Goal: Information Seeking & Learning: Learn about a topic

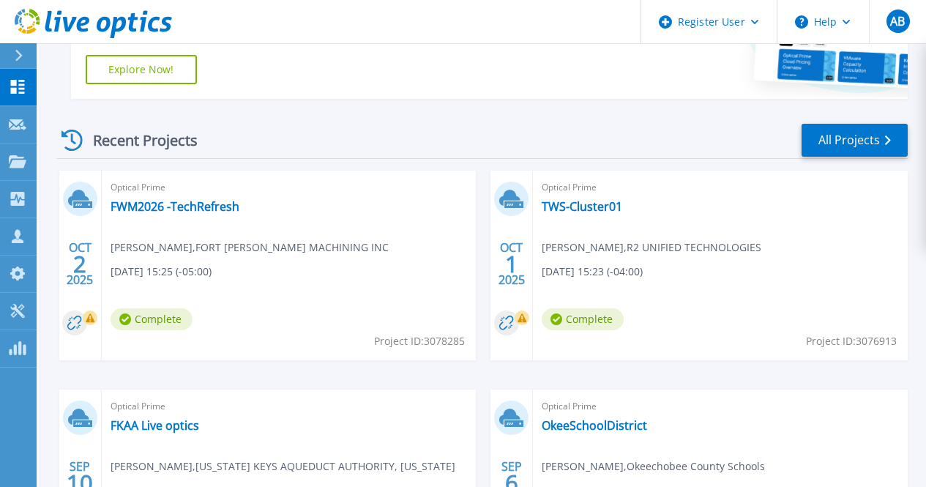
scroll to position [342, 0]
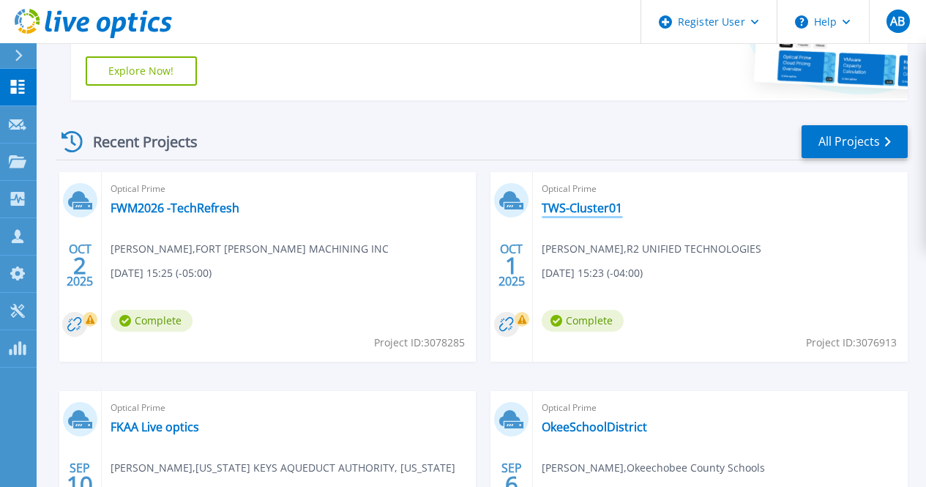
click at [541, 206] on link "TWS-Cluster01" at bounding box center [581, 207] width 80 height 15
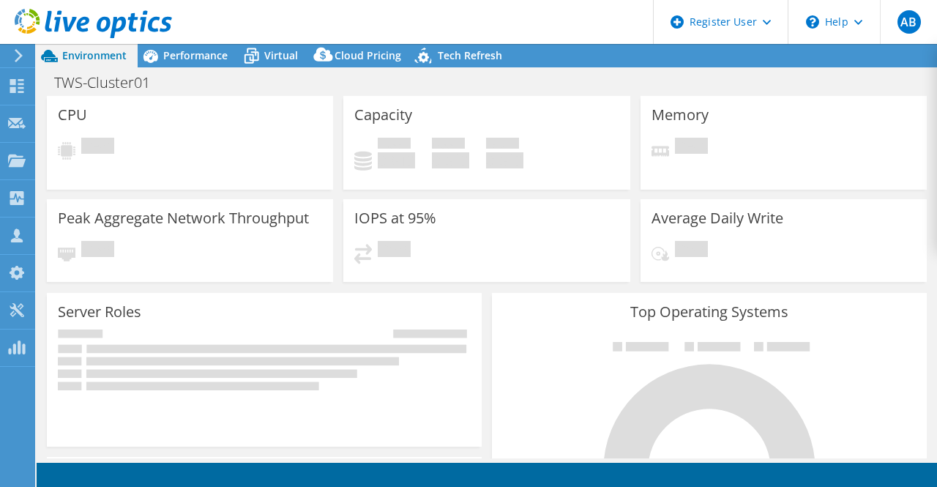
select select "USD"
radio input "true"
radio input "false"
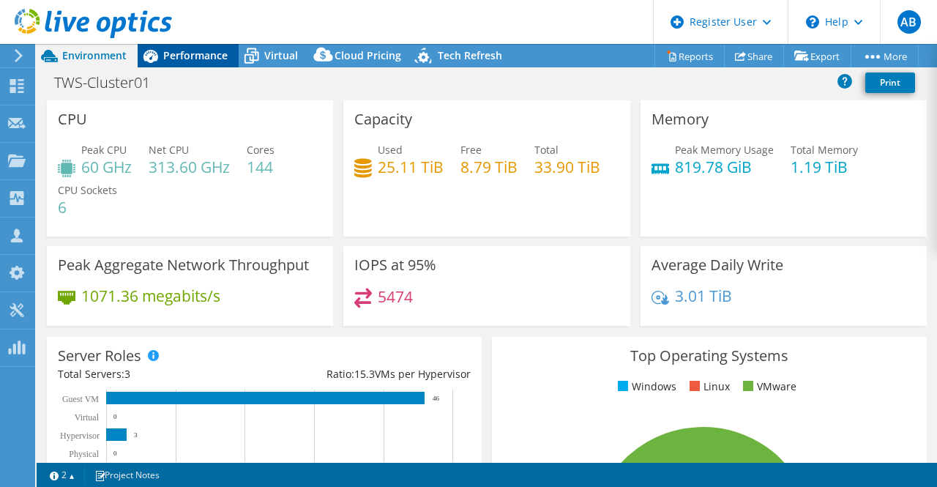
click at [157, 61] on icon at bounding box center [151, 56] width 26 height 26
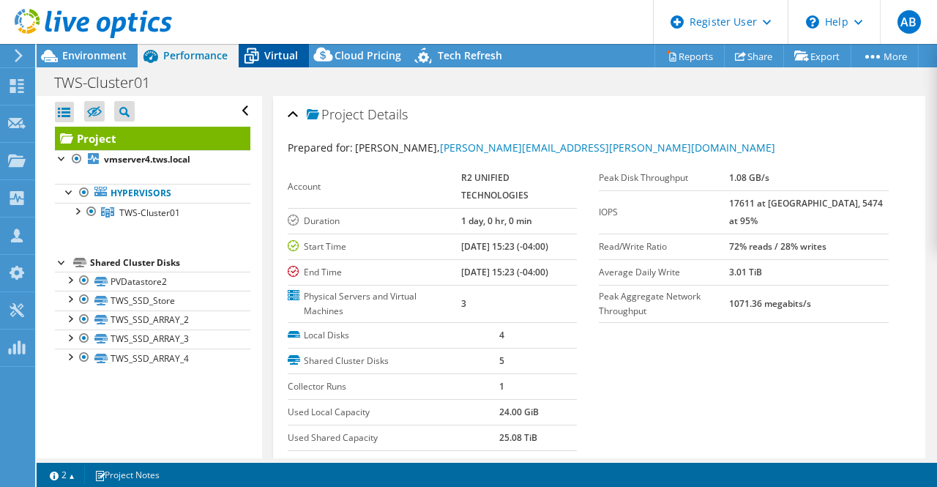
click at [263, 56] on icon at bounding box center [252, 56] width 26 height 26
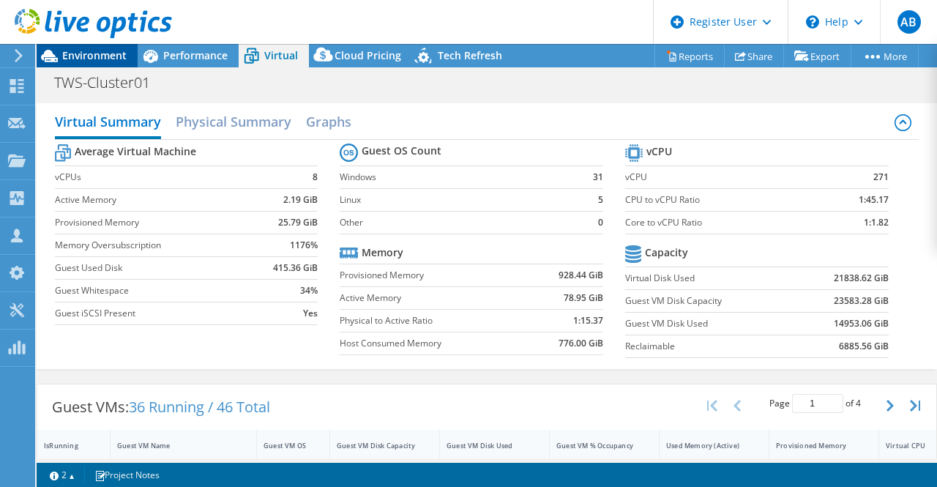
click at [88, 61] on span "Environment" at bounding box center [94, 55] width 64 height 14
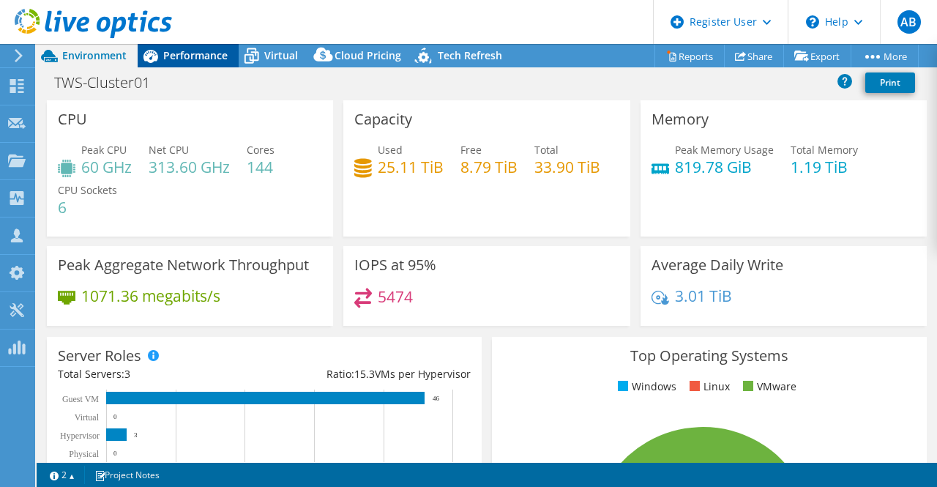
click at [186, 61] on span "Performance" at bounding box center [195, 55] width 64 height 14
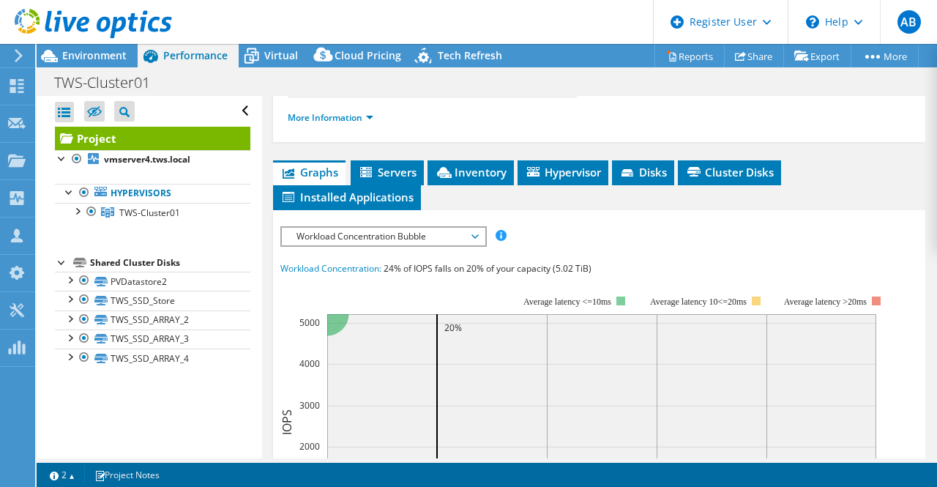
scroll to position [354, 0]
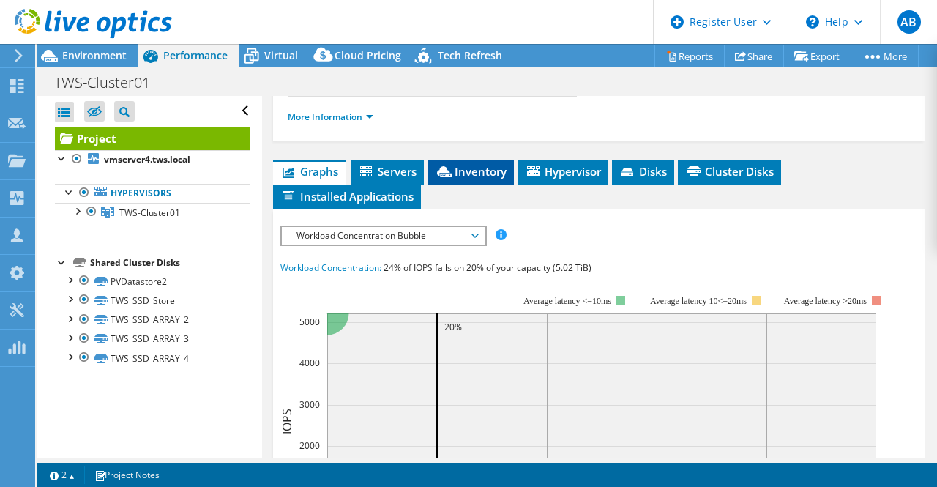
click at [452, 164] on span "Inventory" at bounding box center [471, 171] width 72 height 15
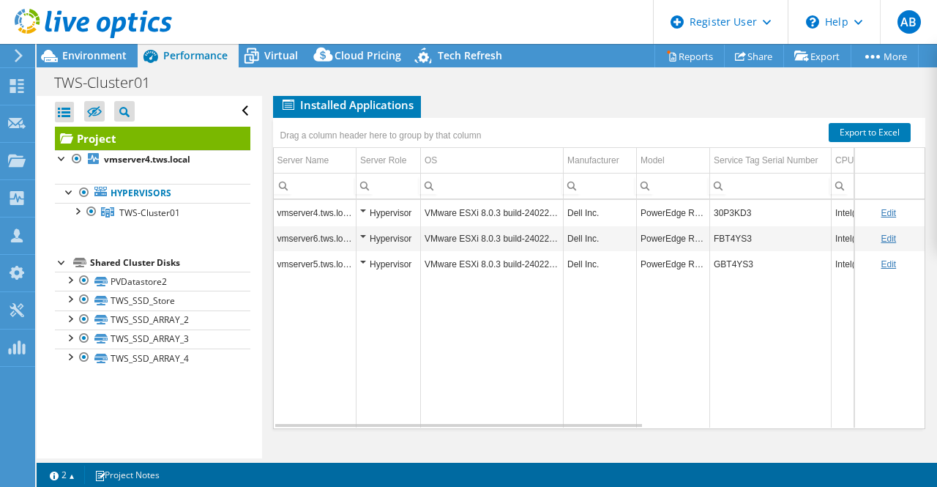
scroll to position [445, 0]
click at [70, 284] on div at bounding box center [69, 278] width 15 height 15
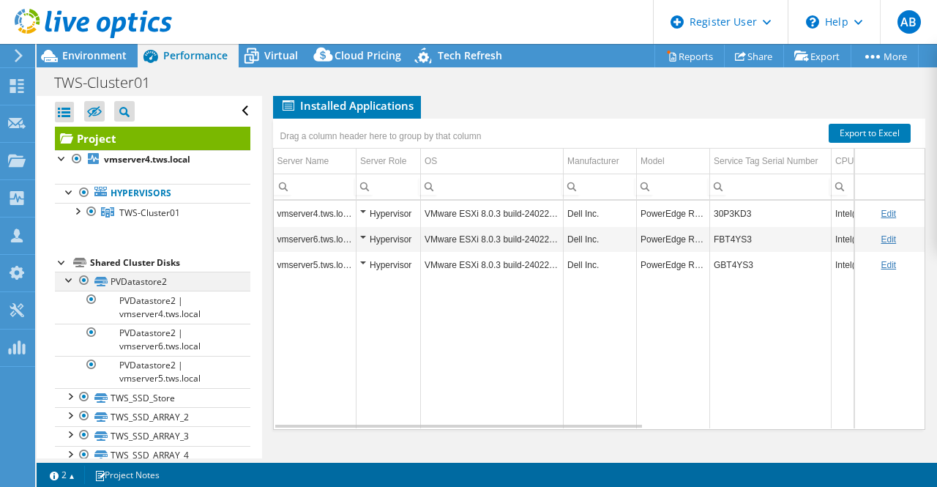
click at [64, 280] on div at bounding box center [69, 278] width 15 height 15
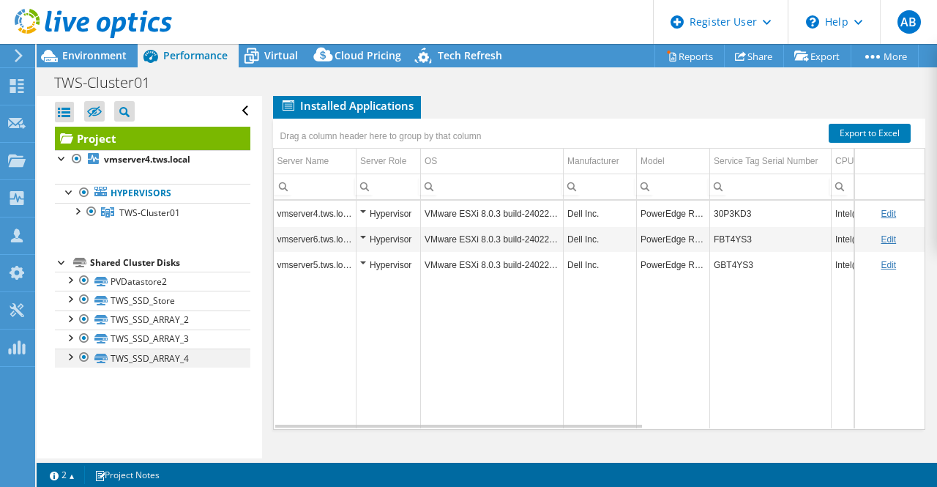
click at [75, 363] on div at bounding box center [69, 355] width 15 height 15
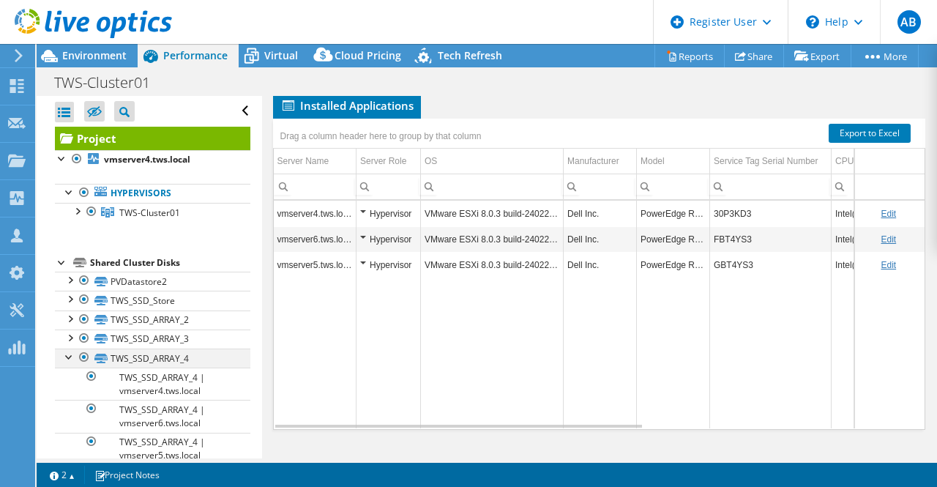
click at [75, 363] on div at bounding box center [69, 355] width 15 height 15
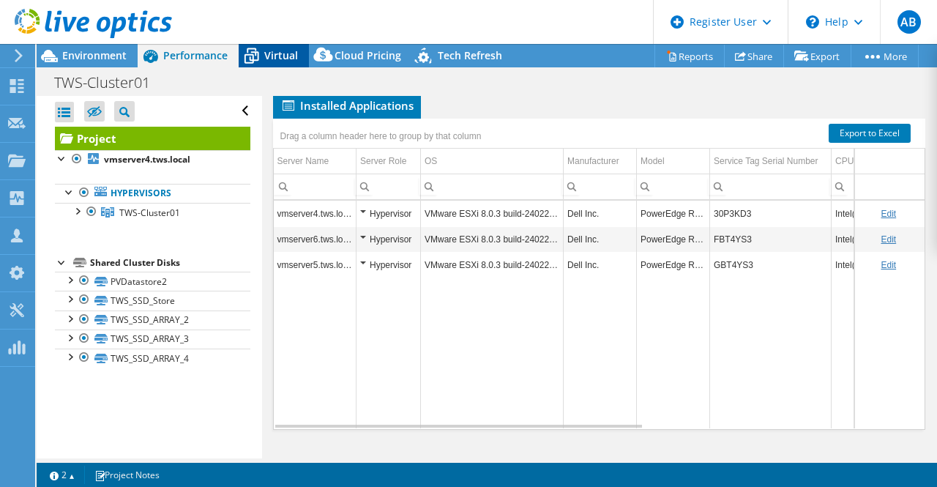
click at [277, 57] on span "Virtual" at bounding box center [281, 55] width 34 height 14
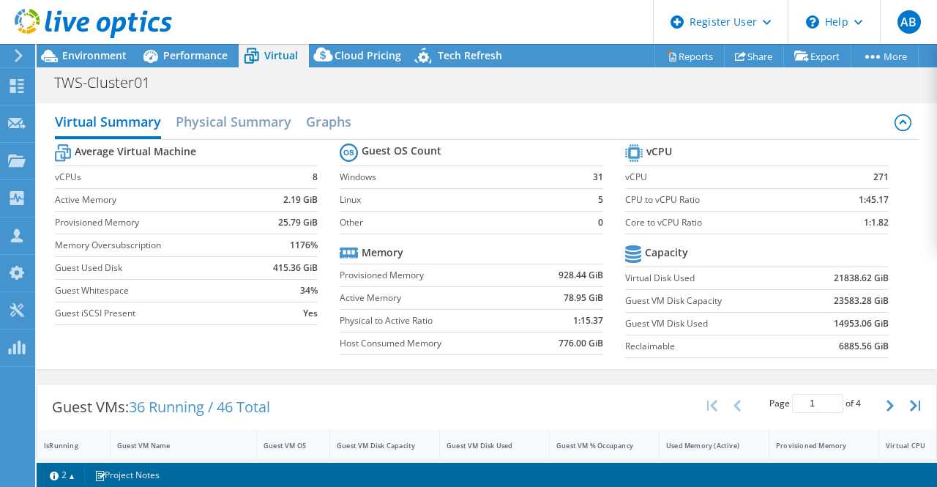
scroll to position [1, 0]
click at [125, 52] on span "Environment" at bounding box center [94, 55] width 64 height 14
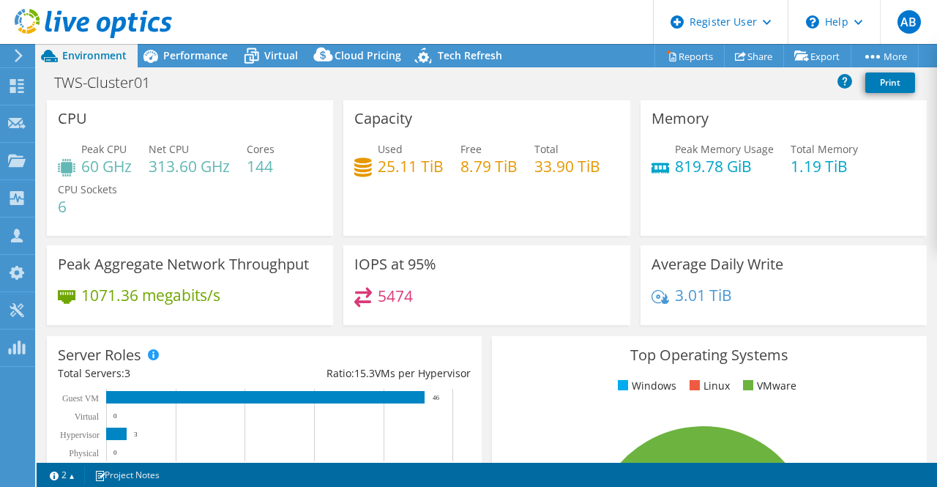
click at [519, 353] on h3 "Top Operating Systems" at bounding box center [709, 355] width 413 height 16
click at [211, 59] on span "Performance" at bounding box center [195, 55] width 64 height 14
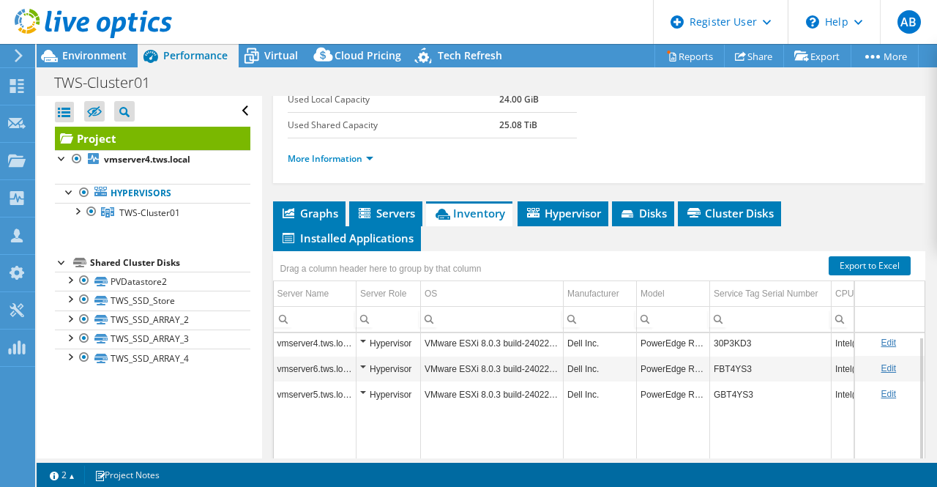
scroll to position [4, 0]
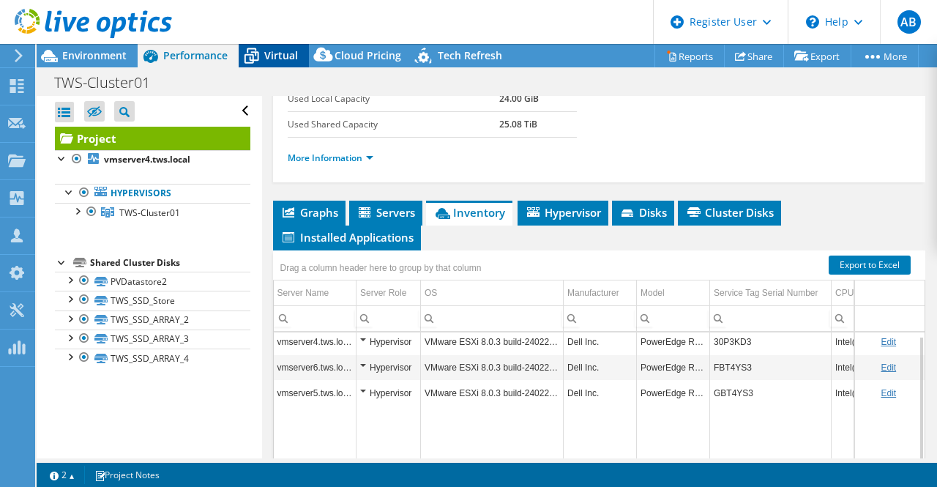
click at [287, 61] on span "Virtual" at bounding box center [281, 55] width 34 height 14
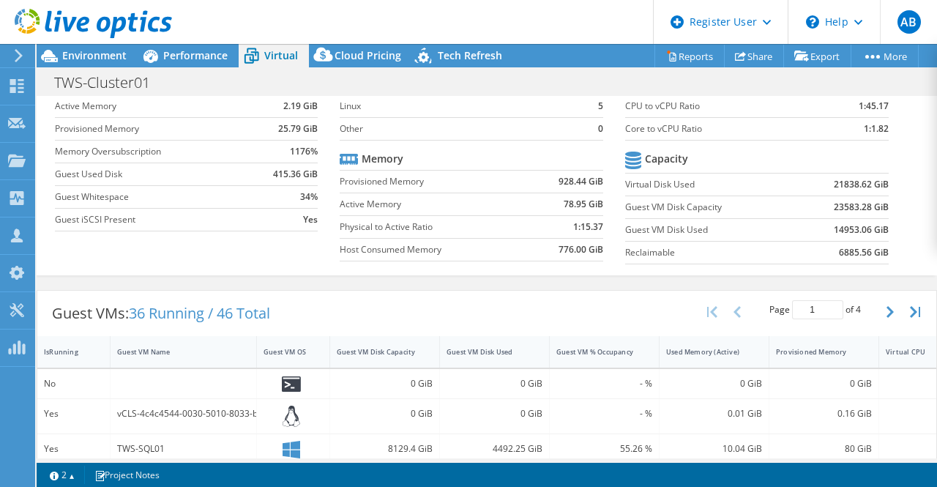
scroll to position [98, 0]
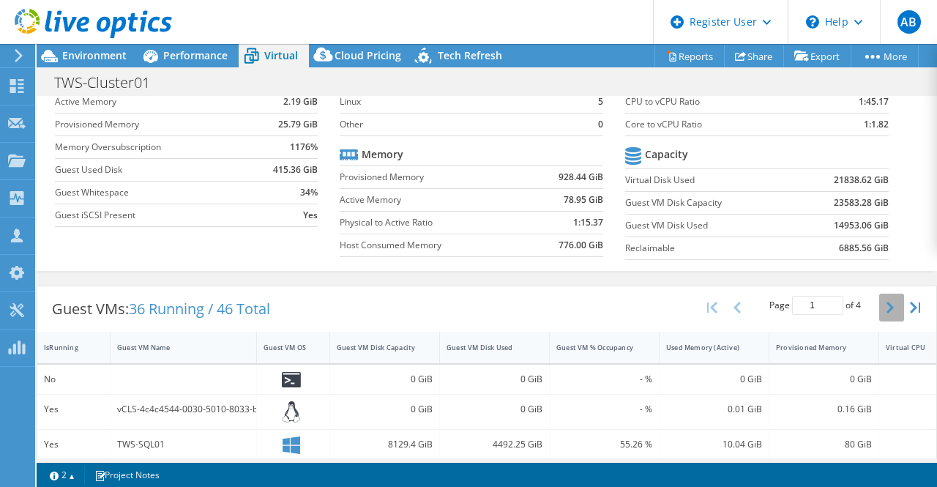
click at [879, 320] on button "button" at bounding box center [891, 307] width 25 height 28
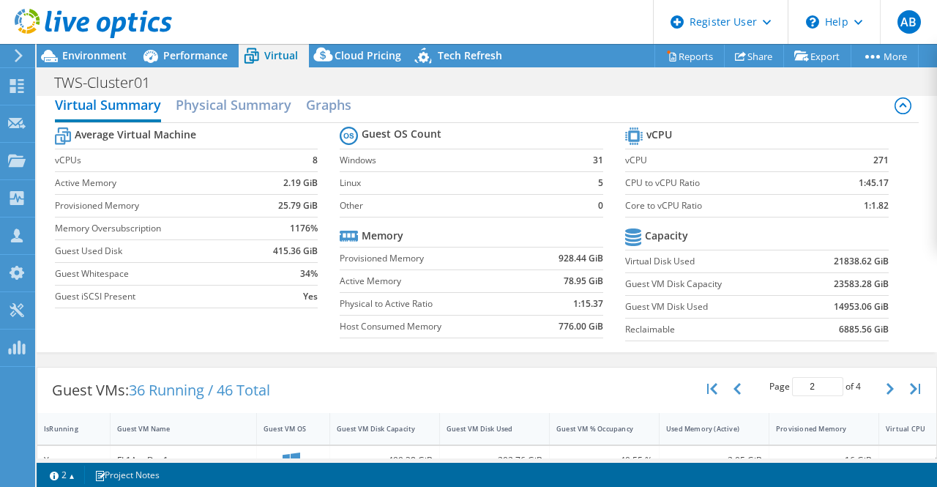
scroll to position [10, 0]
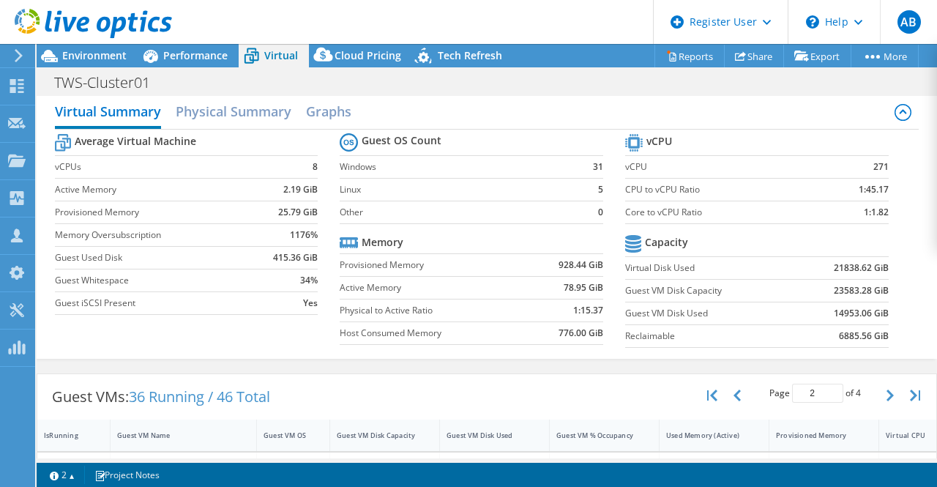
click at [863, 394] on div "Page 2 of 4 5 rows 10 rows 20 rows 25 rows 50 rows 100 rows" at bounding box center [815, 395] width 128 height 28
click at [879, 394] on button "button" at bounding box center [891, 395] width 25 height 28
type input "3"
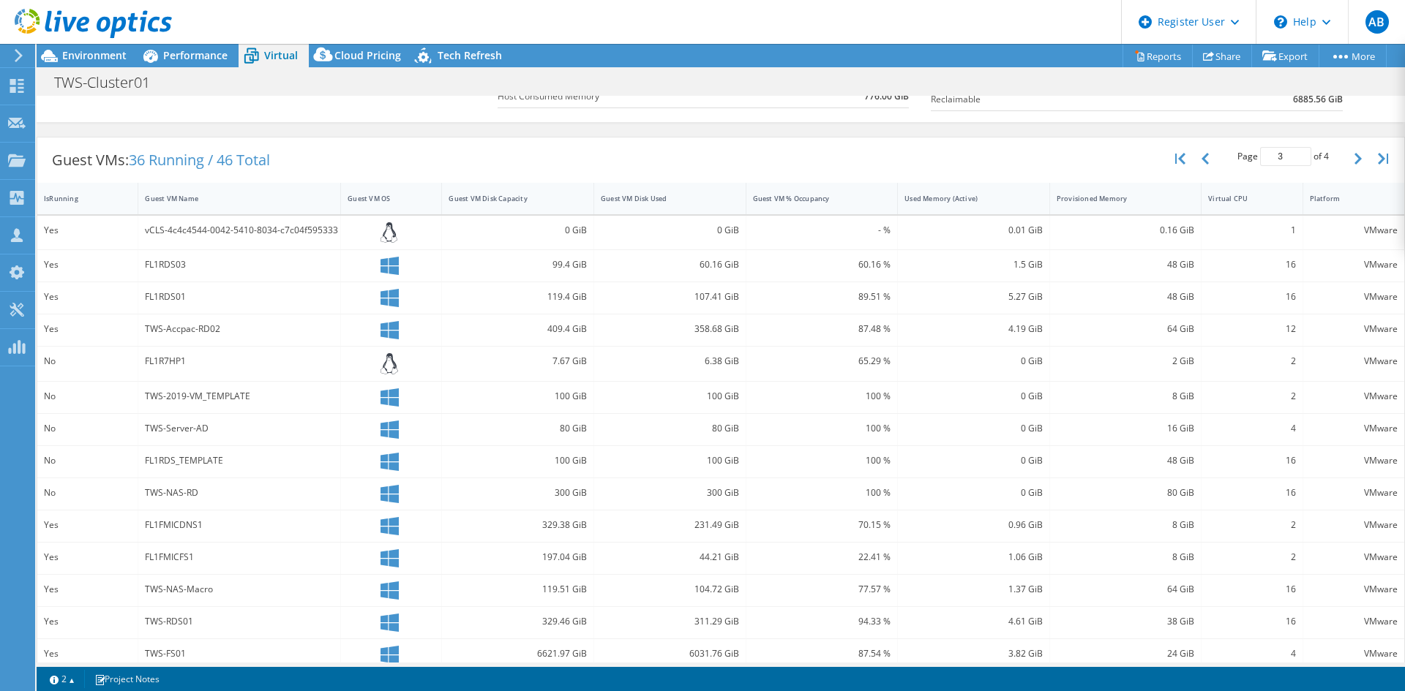
scroll to position [85, 0]
